Goal: Browse casually

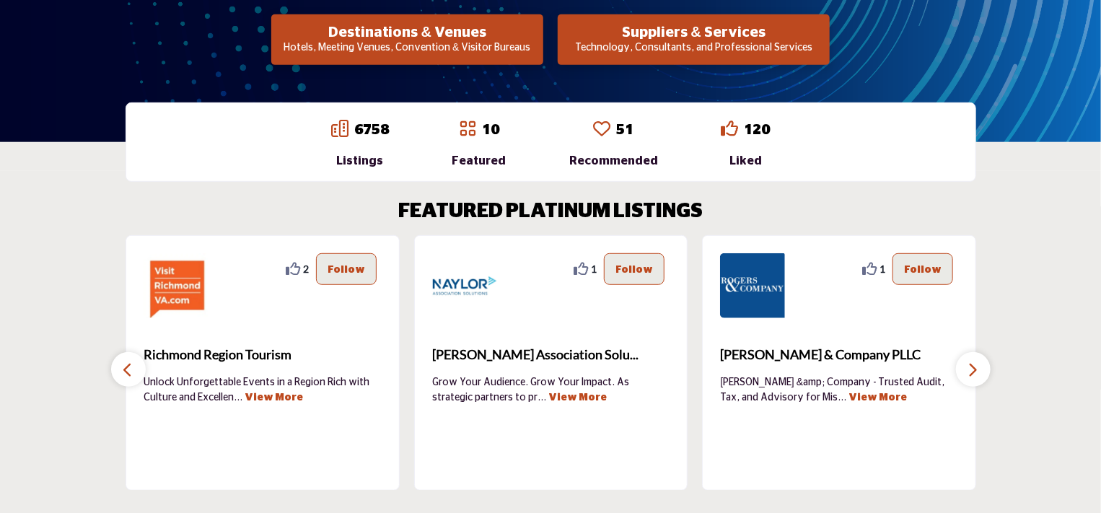
scroll to position [433, 0]
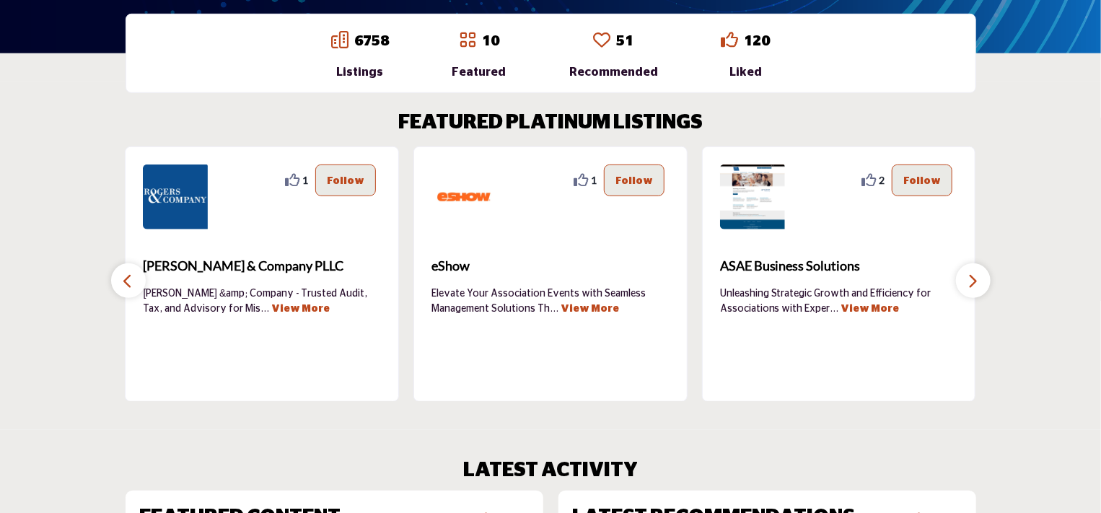
click at [133, 279] on button "button" at bounding box center [128, 280] width 35 height 35
click at [976, 284] on icon "button" at bounding box center [974, 281] width 12 height 18
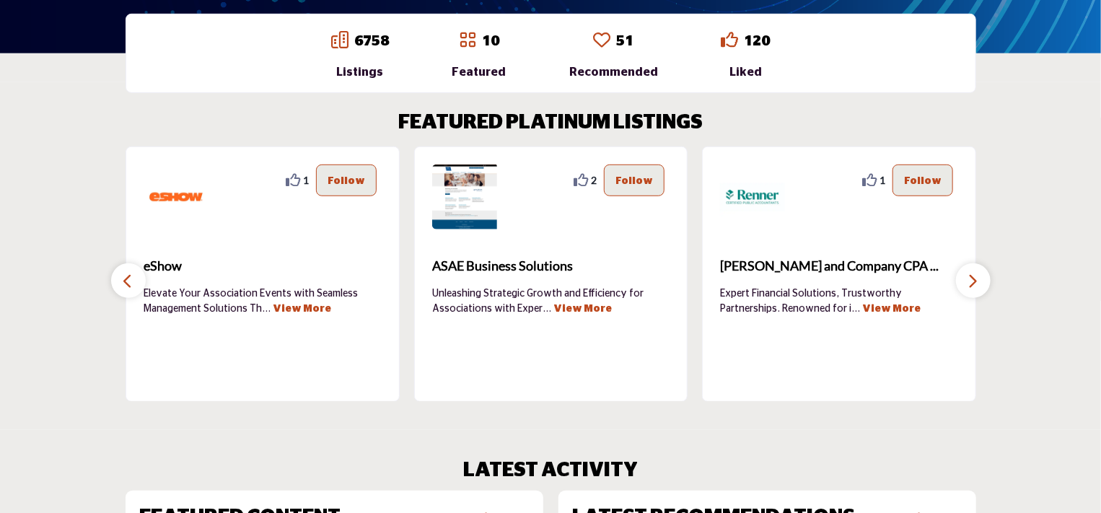
click at [584, 305] on link "View More" at bounding box center [582, 309] width 58 height 10
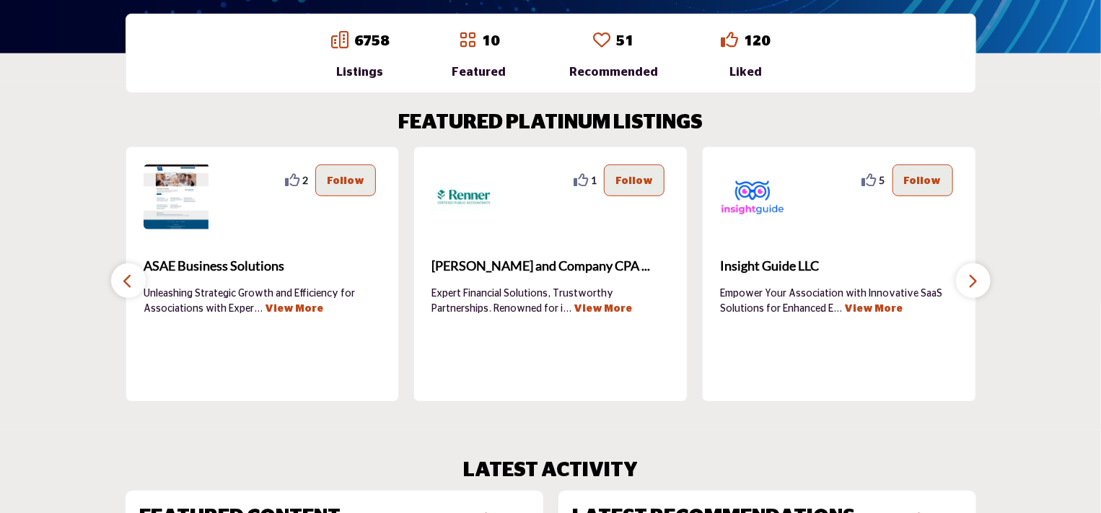
click at [274, 310] on link "View More" at bounding box center [294, 309] width 58 height 10
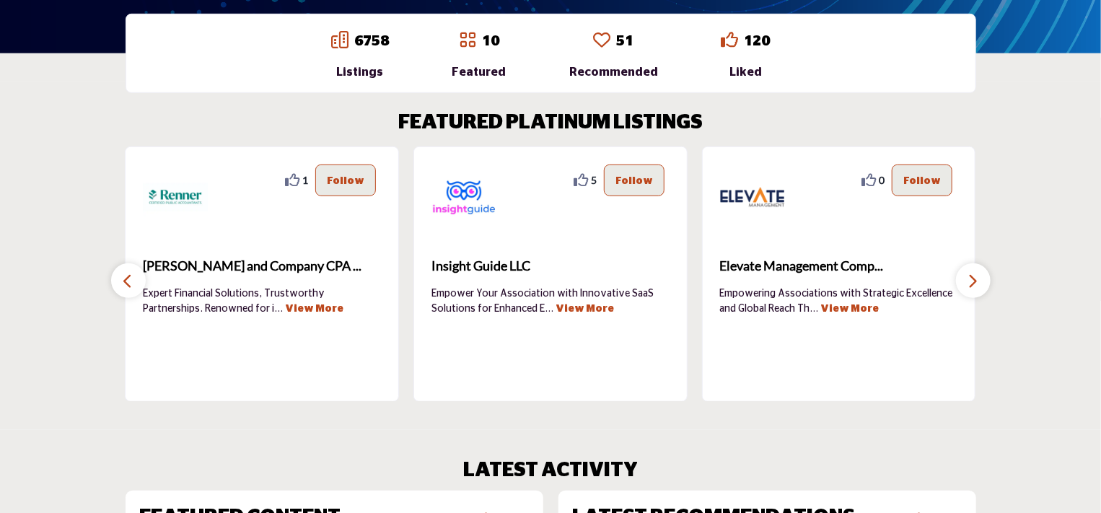
click at [132, 285] on icon "button" at bounding box center [129, 281] width 12 height 18
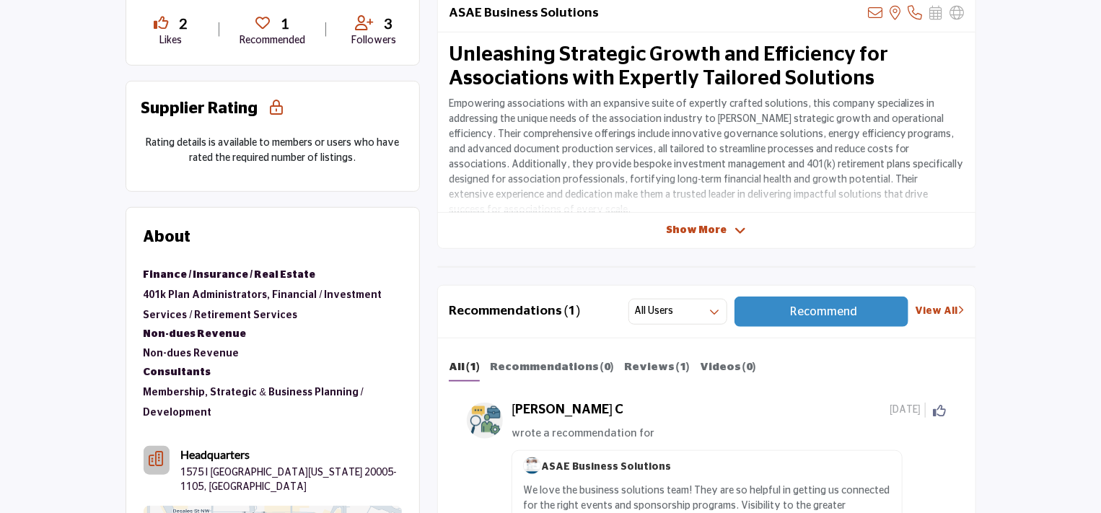
scroll to position [473, 0]
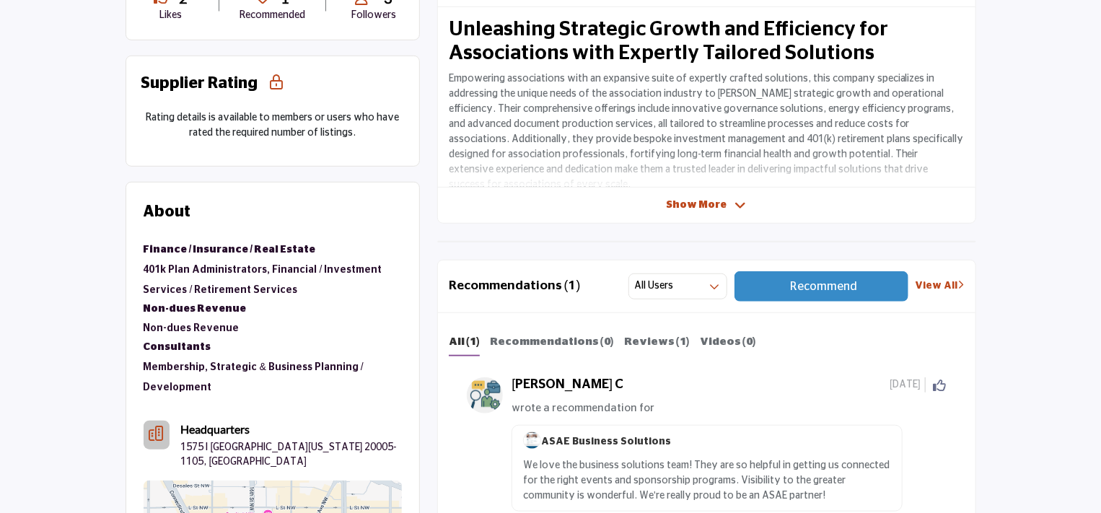
click at [727, 209] on span "Show More" at bounding box center [707, 205] width 80 height 15
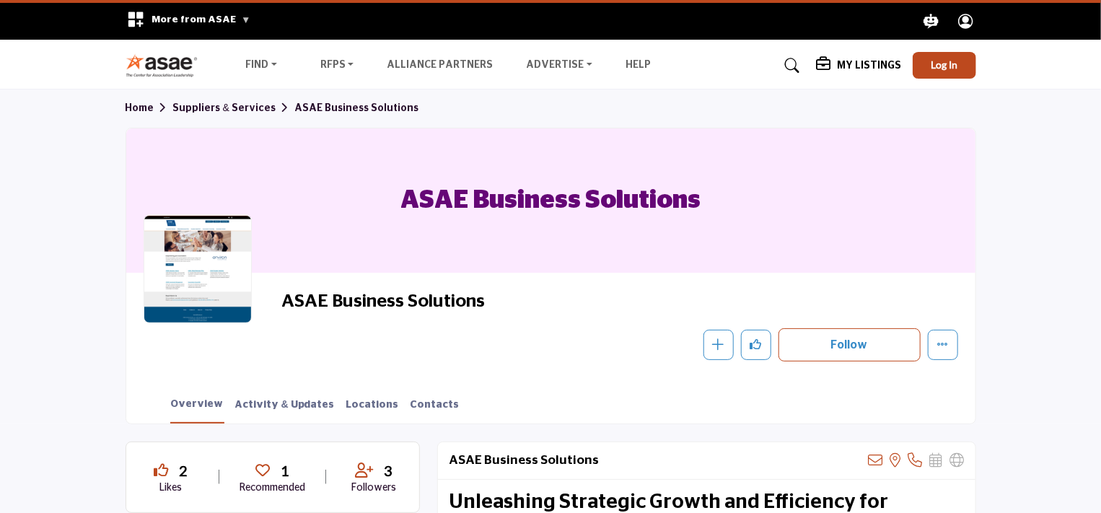
scroll to position [0, 0]
